Goal: Task Accomplishment & Management: Use online tool/utility

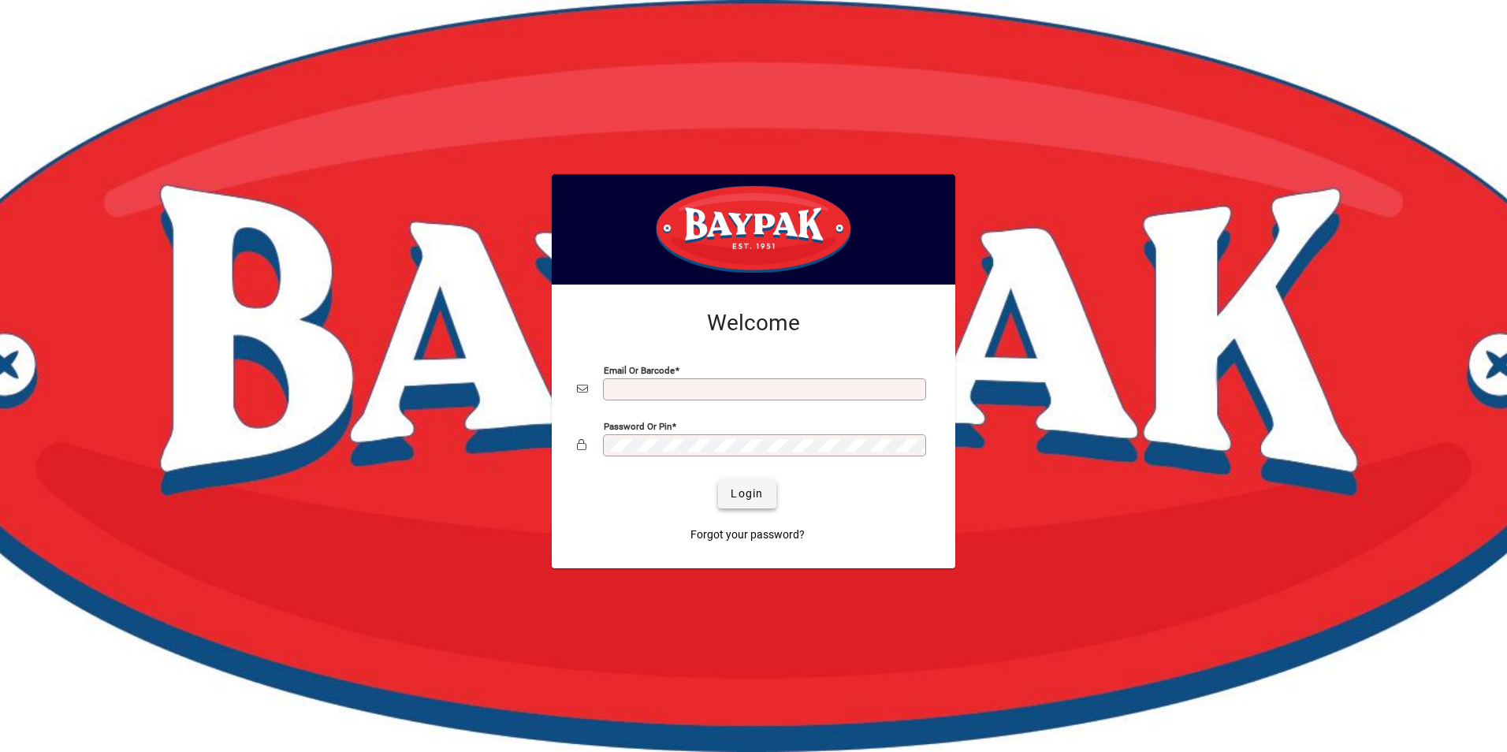
type input "**********"
click at [761, 497] on span "Login" at bounding box center [747, 494] width 32 height 17
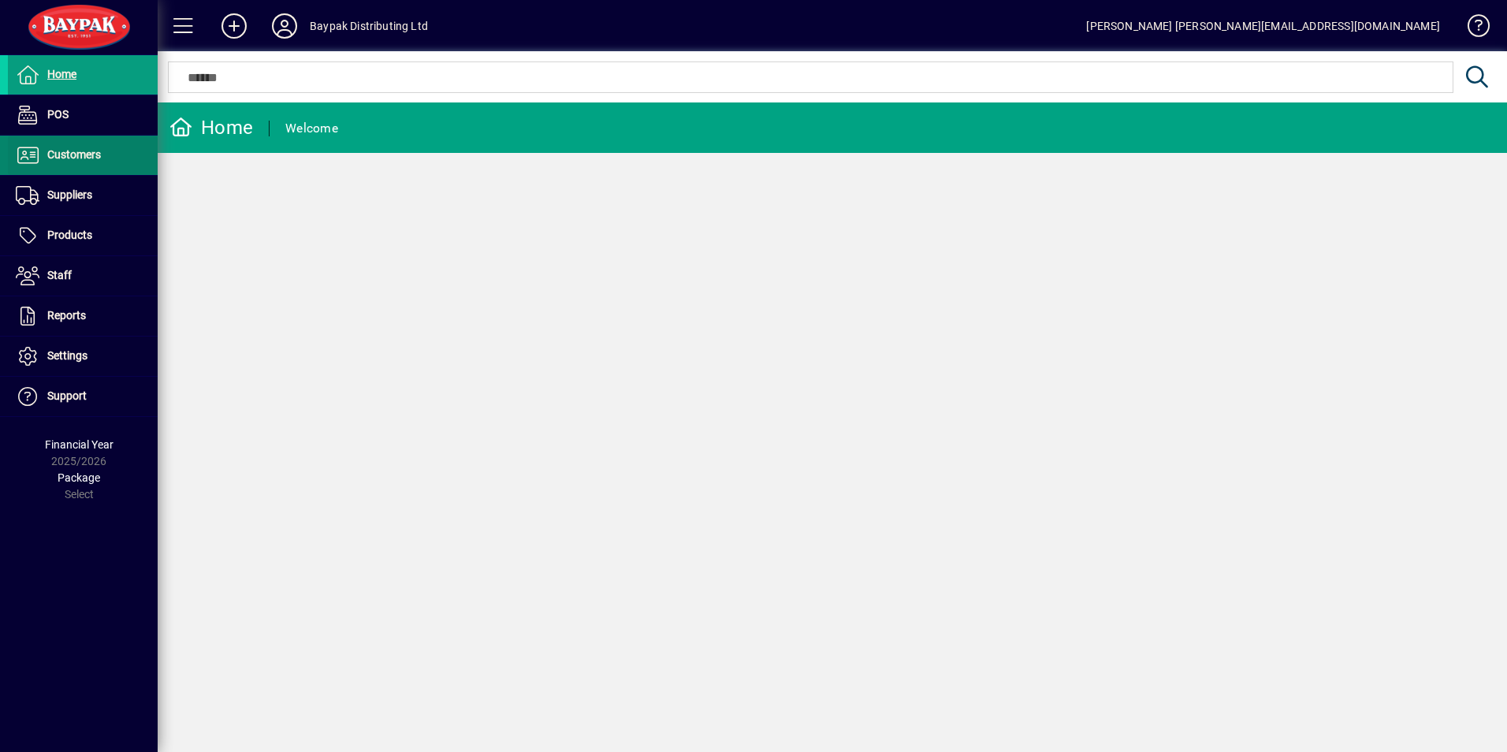
click at [102, 148] on span at bounding box center [83, 155] width 150 height 38
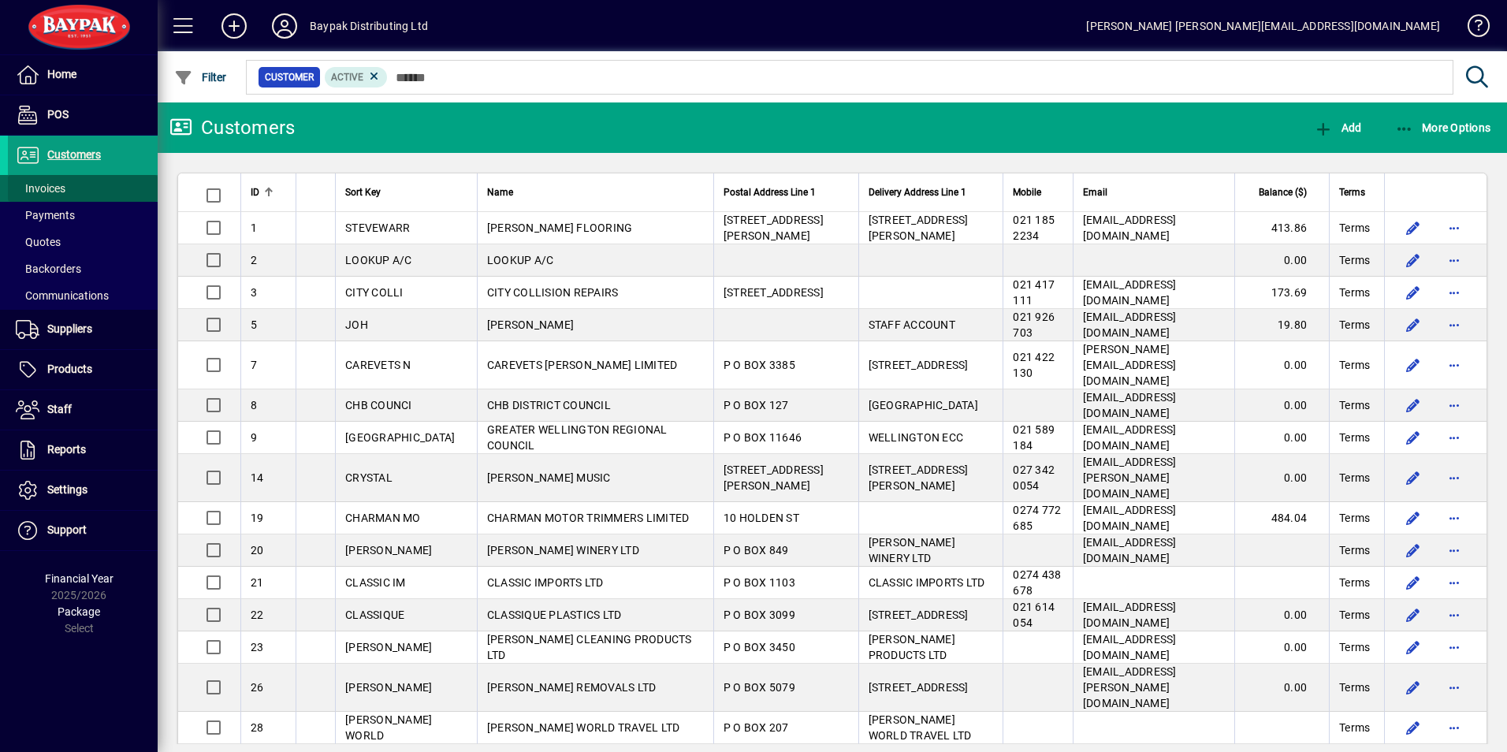
click at [61, 183] on span "Invoices" at bounding box center [41, 188] width 50 height 13
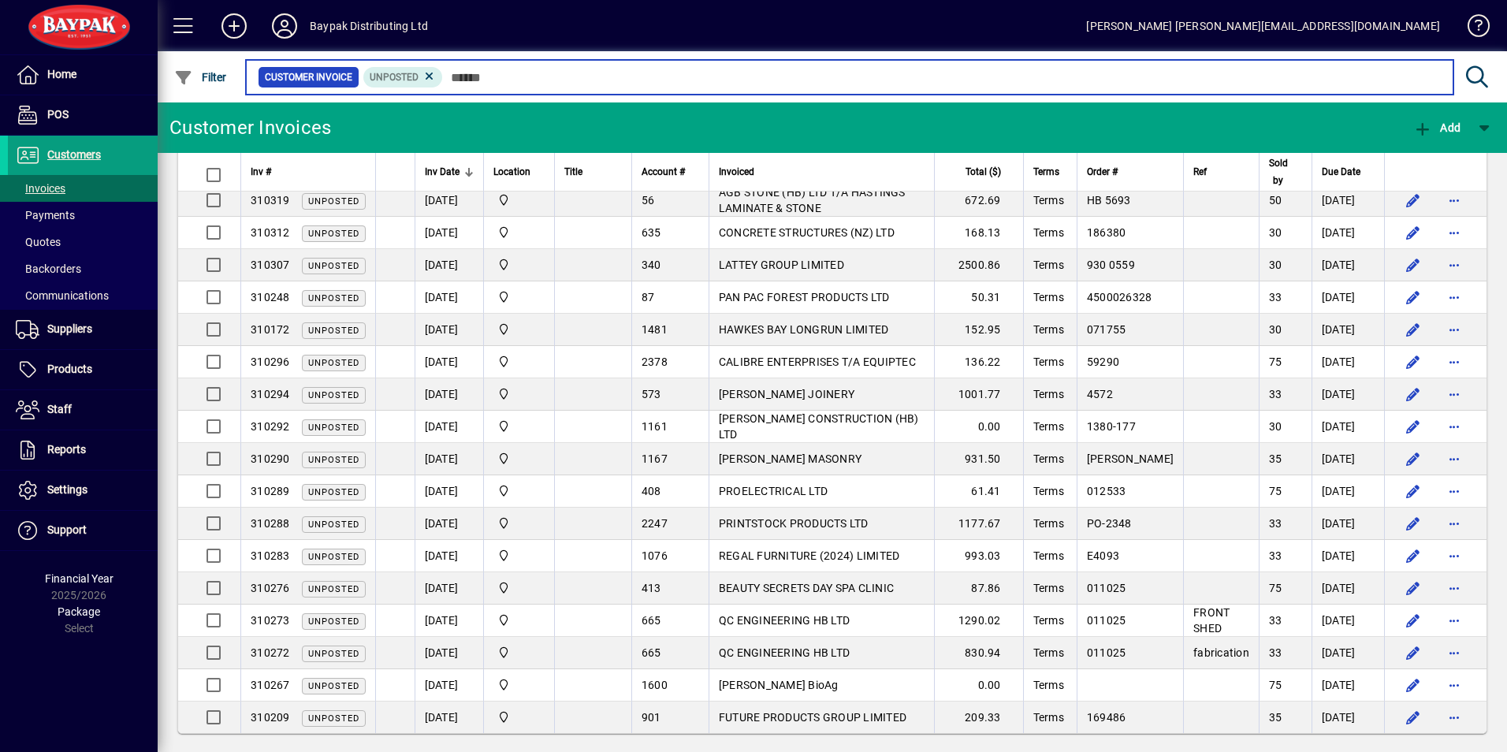
scroll to position [552, 0]
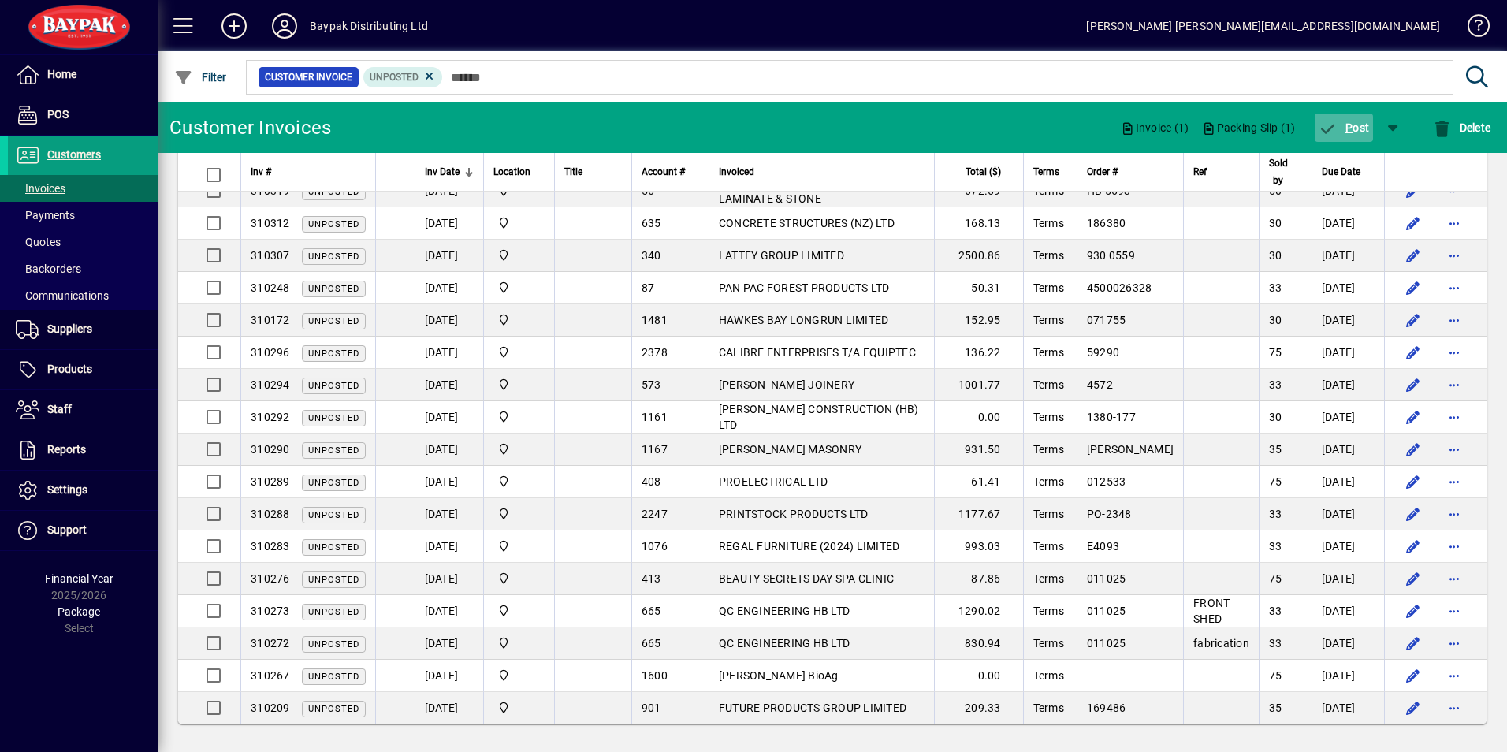
click at [1347, 125] on span "P" at bounding box center [1349, 127] width 7 height 13
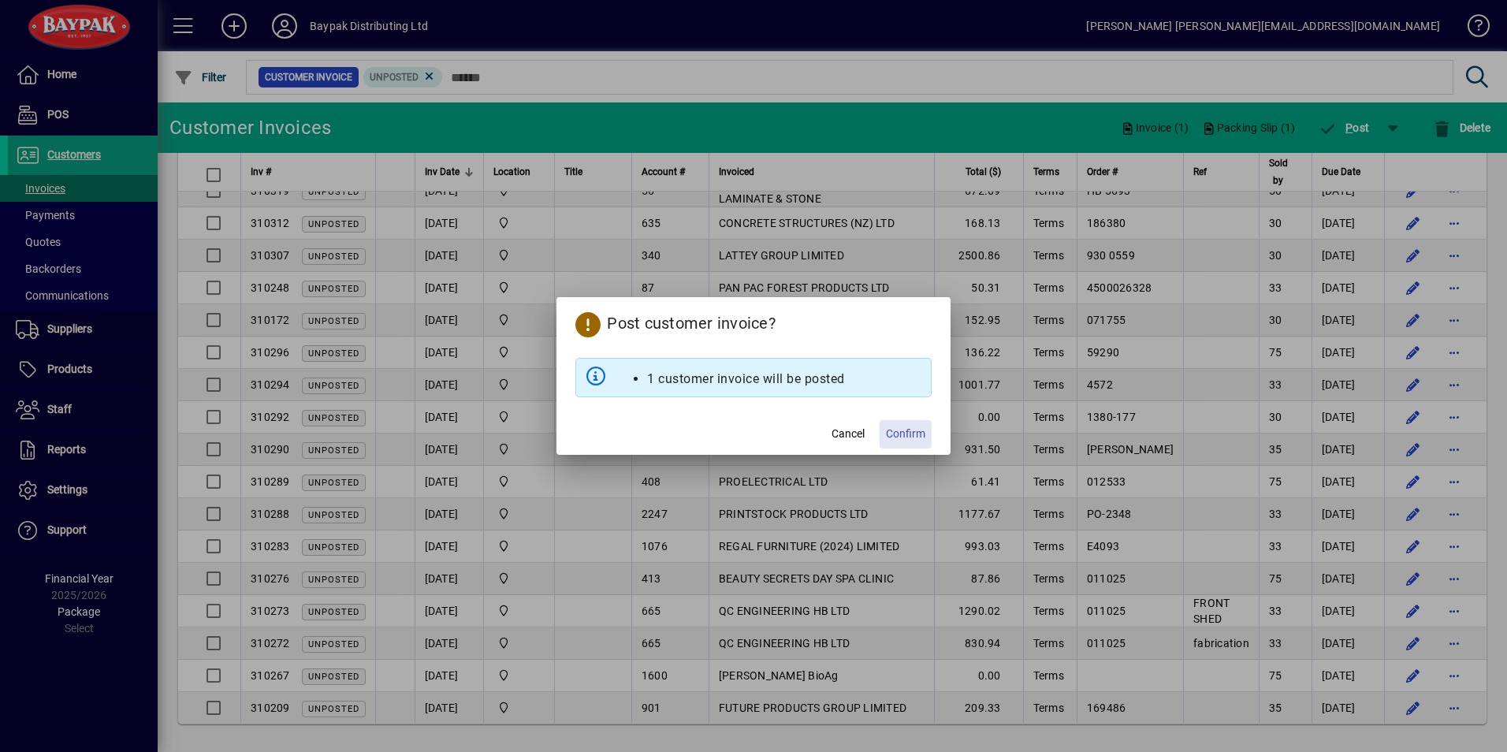
click at [903, 434] on span "Confirm" at bounding box center [905, 434] width 39 height 17
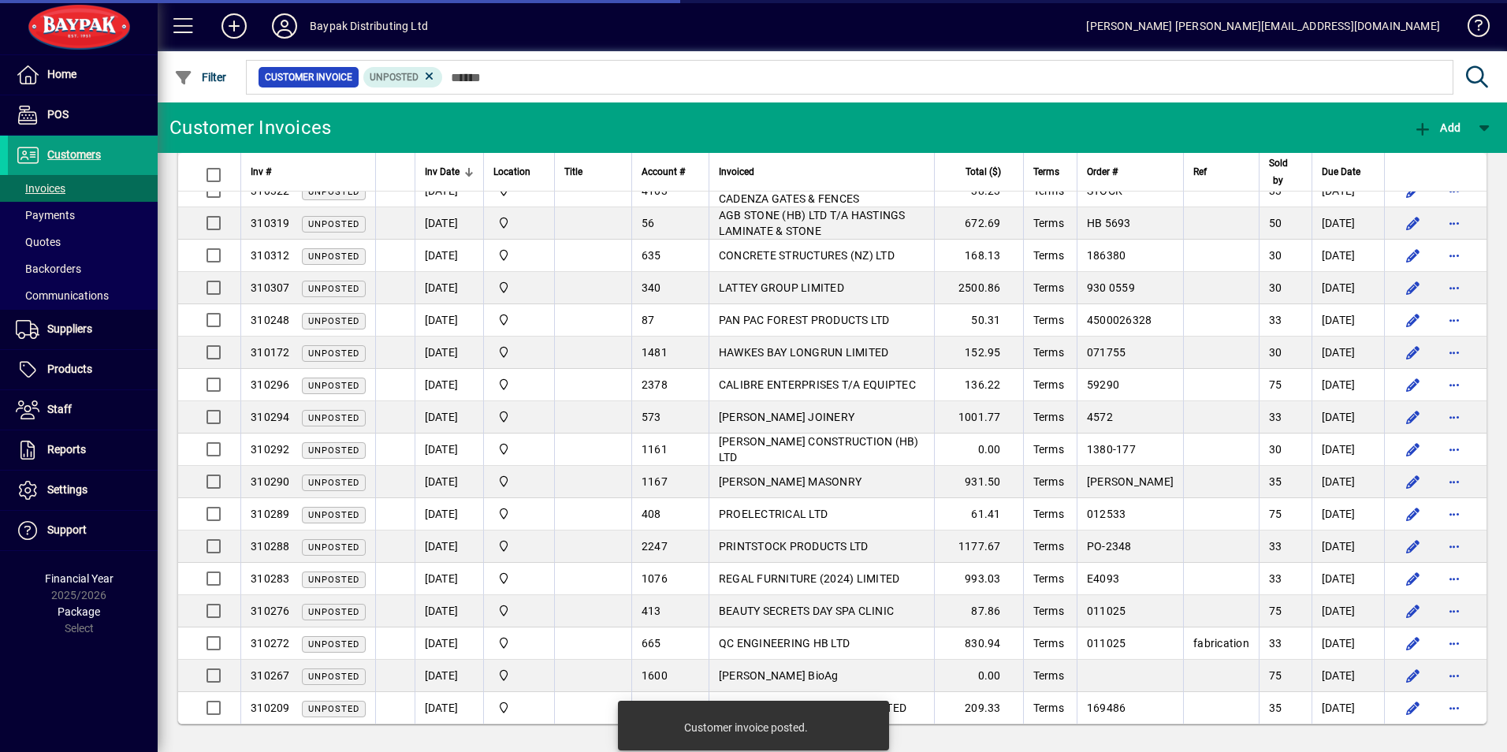
scroll to position [520, 0]
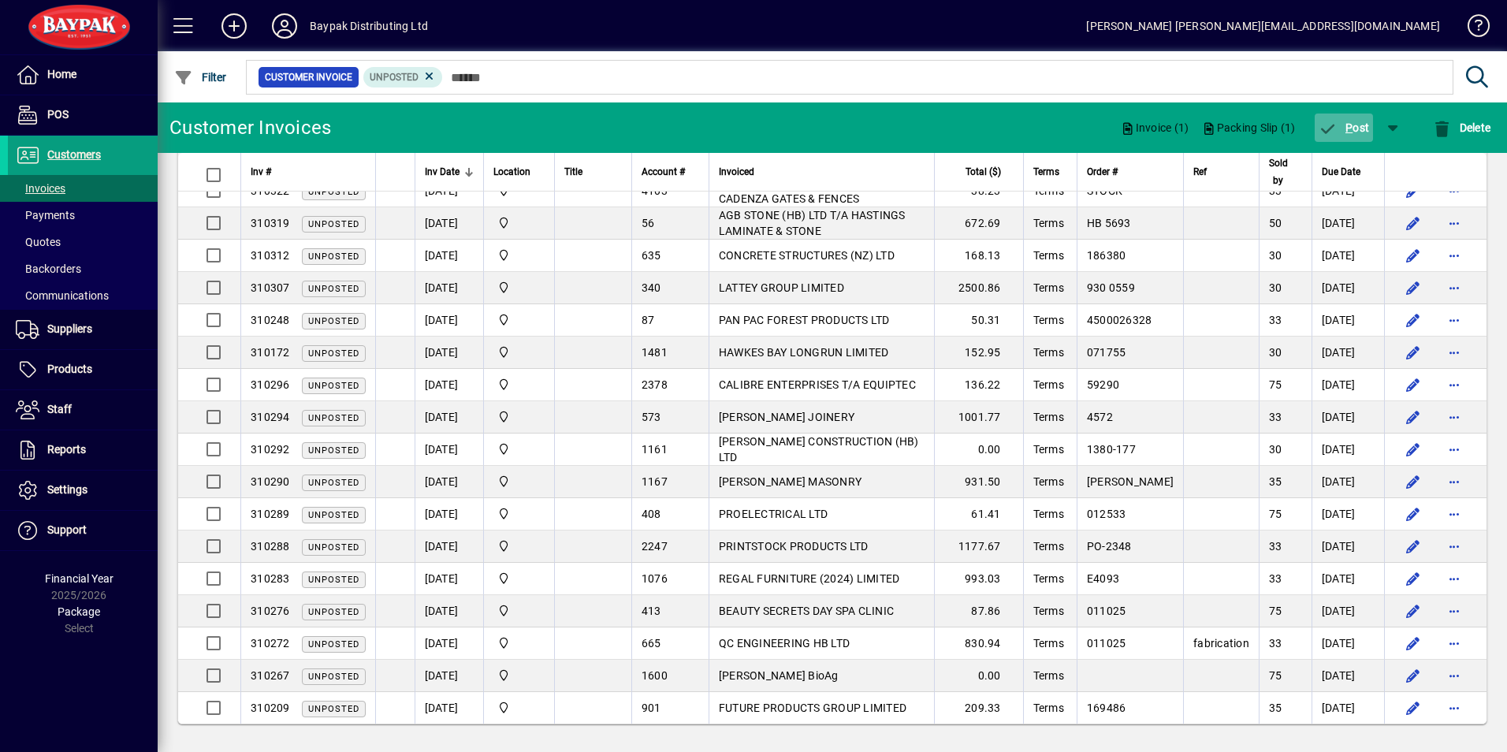
click at [1354, 126] on span "P ost" at bounding box center [1344, 127] width 51 height 13
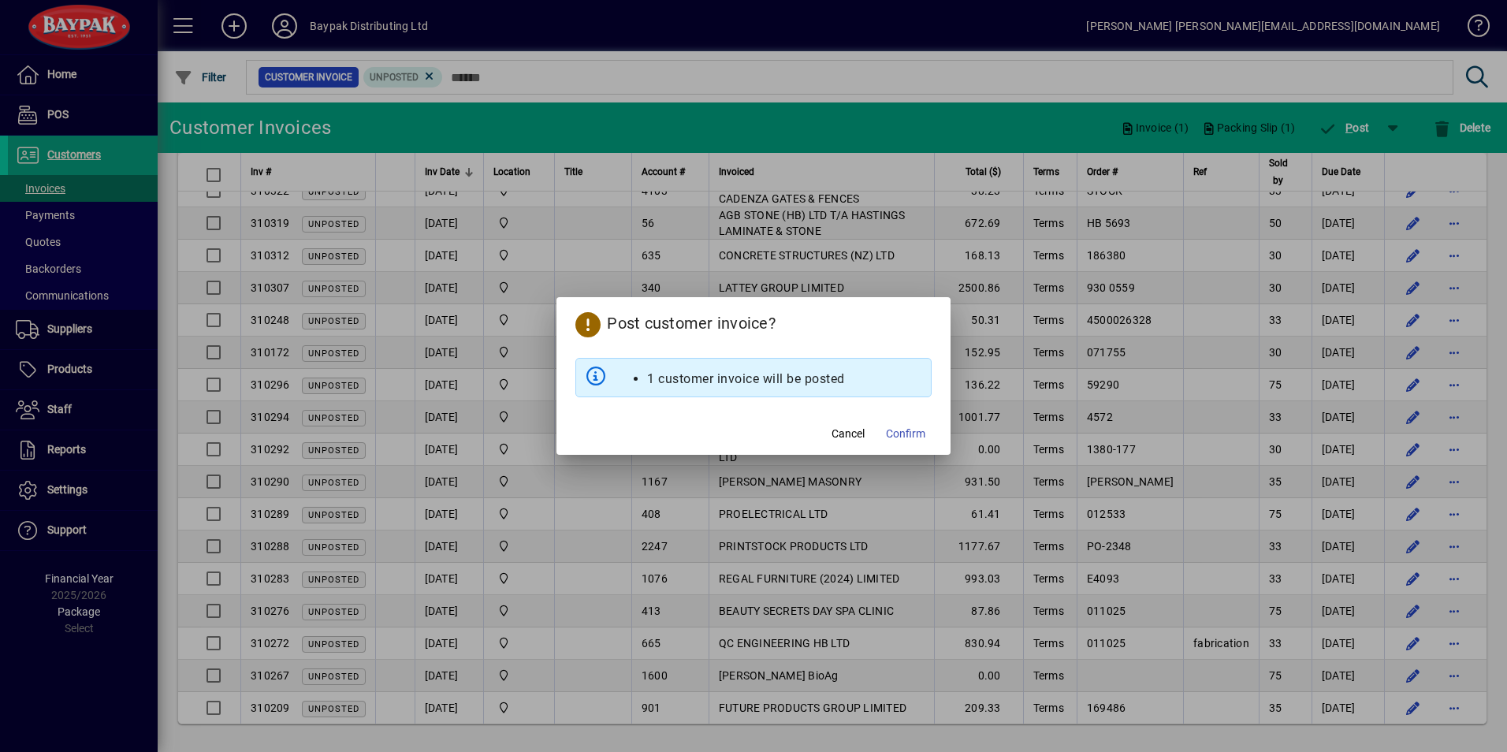
click at [909, 440] on span "Confirm" at bounding box center [905, 434] width 39 height 17
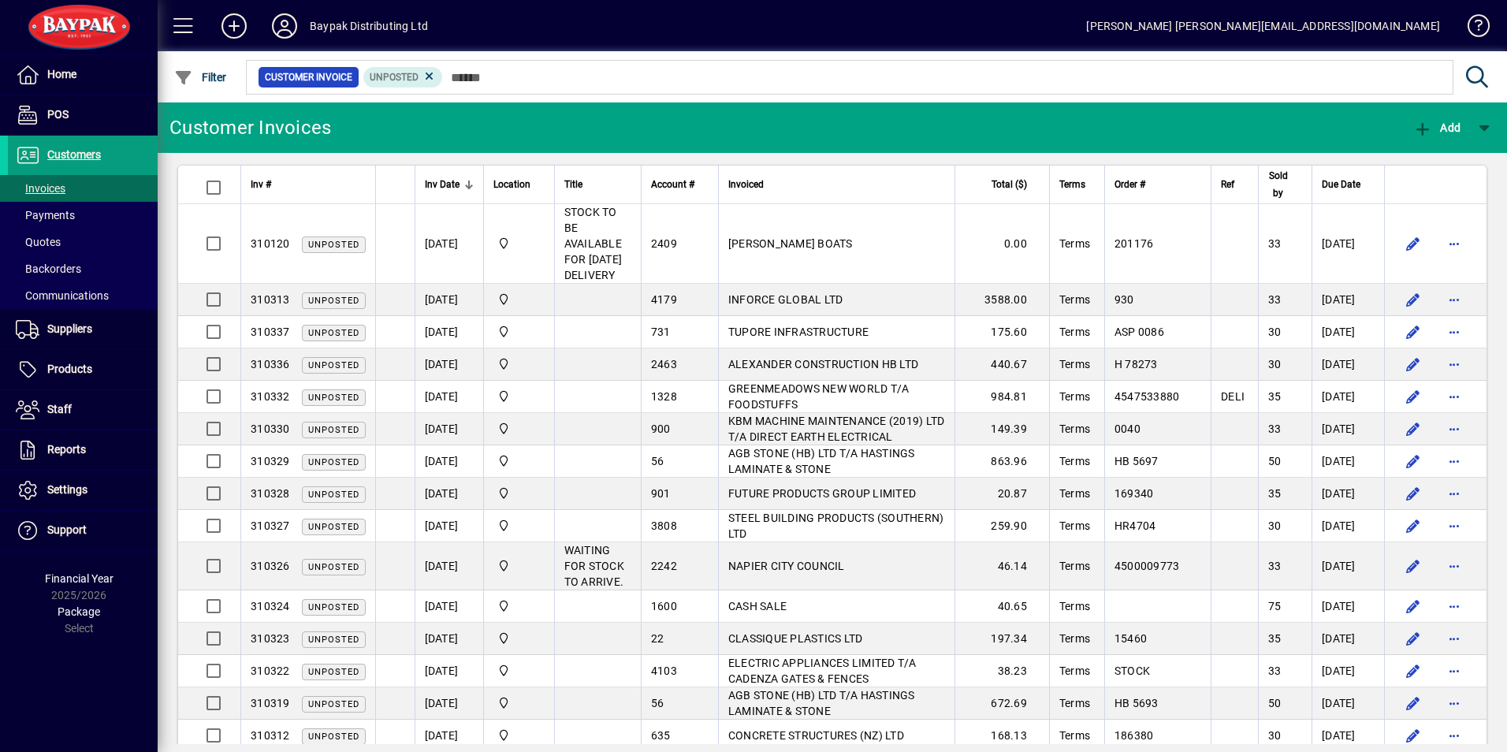
scroll to position [0, 0]
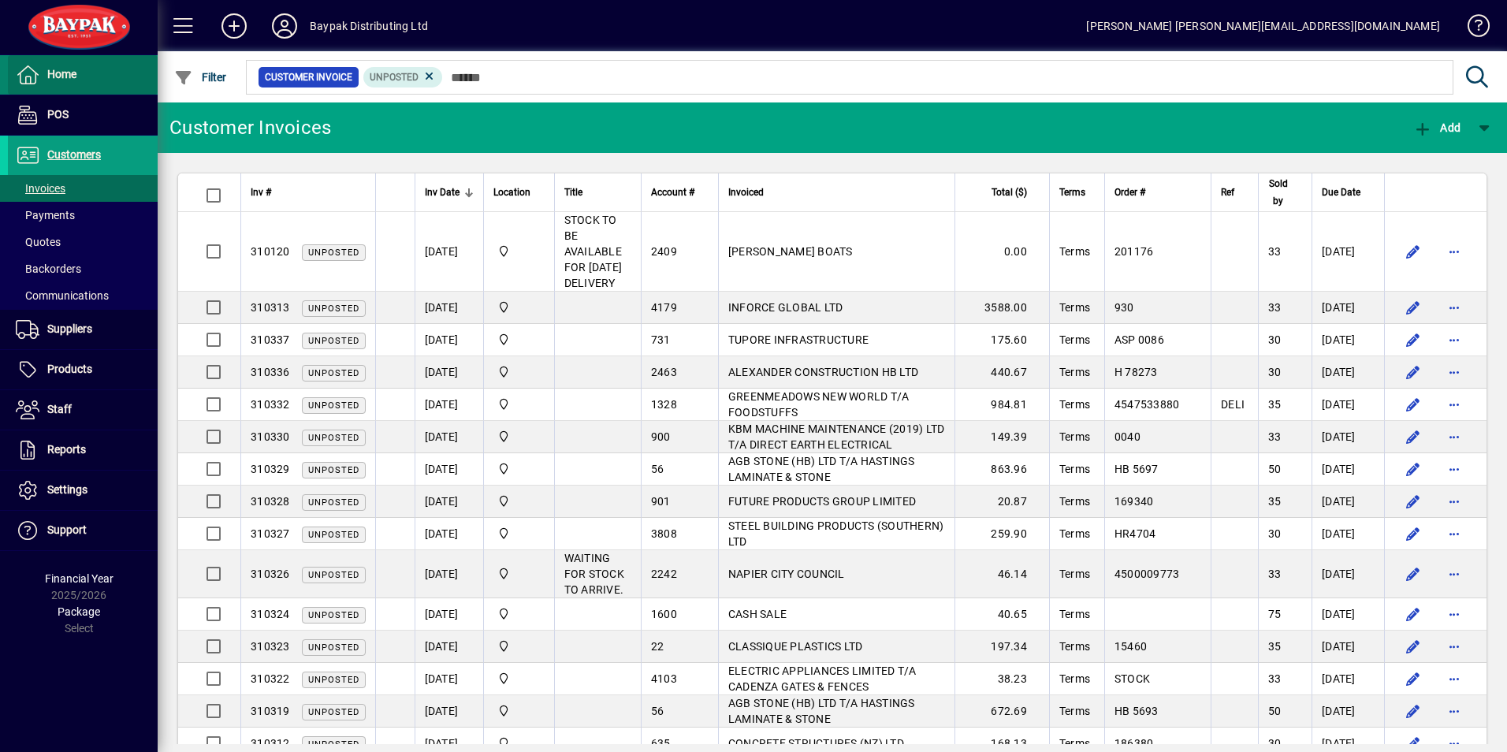
click at [47, 73] on span "Home" at bounding box center [42, 74] width 69 height 19
